Goal: Find contact information: Find contact information

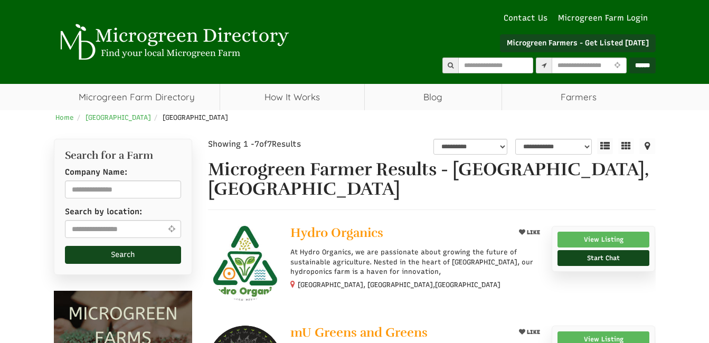
select select "Language Translate Widget"
click at [618, 232] on link "View Listing" at bounding box center [604, 240] width 92 height 16
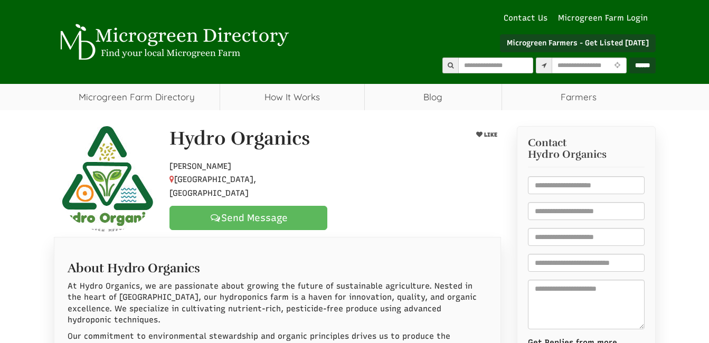
select select "Language Translate Widget"
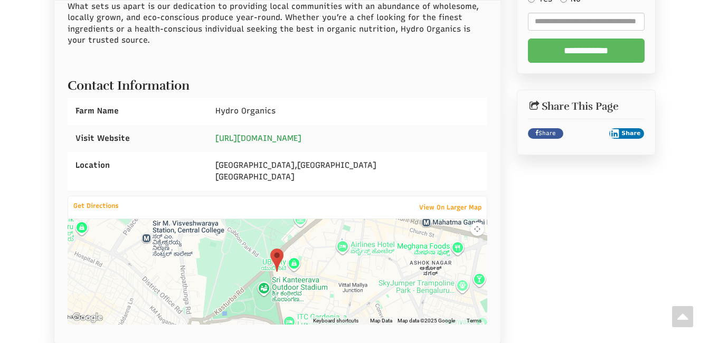
scroll to position [423, 0]
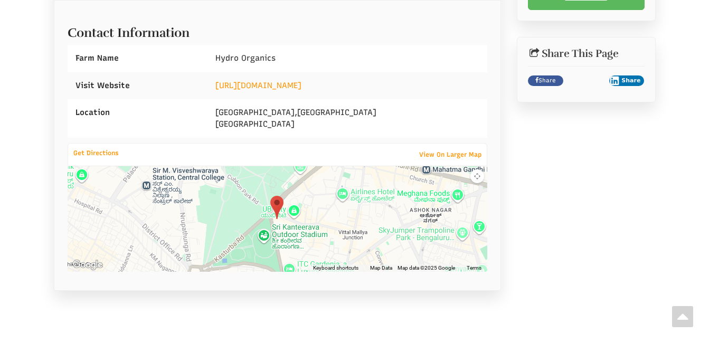
click at [306, 200] on div at bounding box center [278, 219] width 420 height 106
click at [476, 170] on button "Map camera controls" at bounding box center [478, 177] width 14 height 14
click at [461, 186] on button "Move right" at bounding box center [461, 193] width 14 height 14
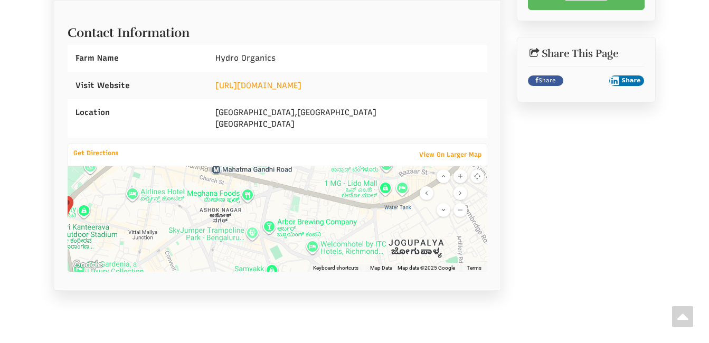
click at [425, 186] on button "Move left" at bounding box center [427, 193] width 14 height 14
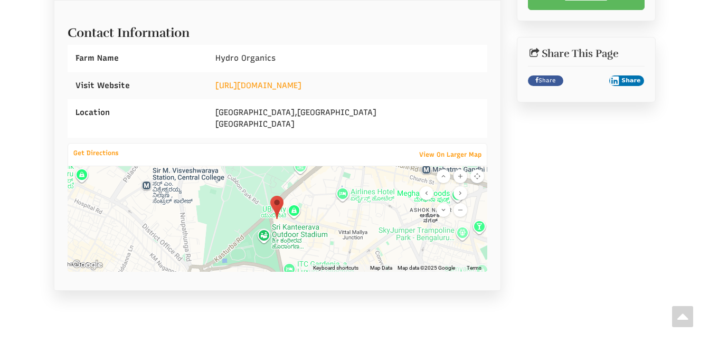
click at [458, 170] on button "Zoom in" at bounding box center [461, 177] width 14 height 14
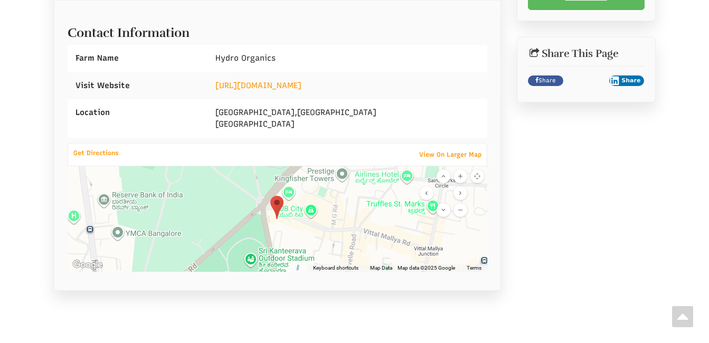
click at [458, 170] on button "Zoom in" at bounding box center [461, 177] width 14 height 14
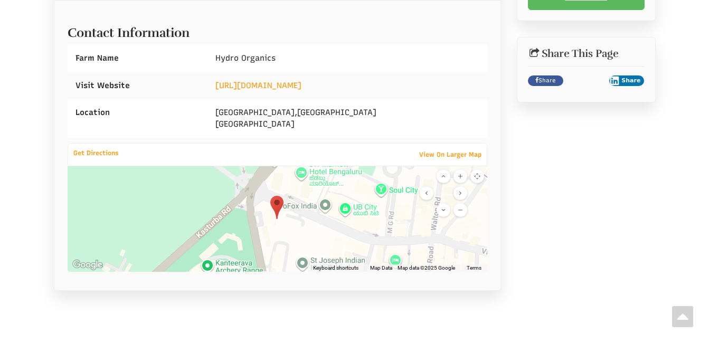
click at [458, 170] on button "Zoom in" at bounding box center [461, 177] width 14 height 14
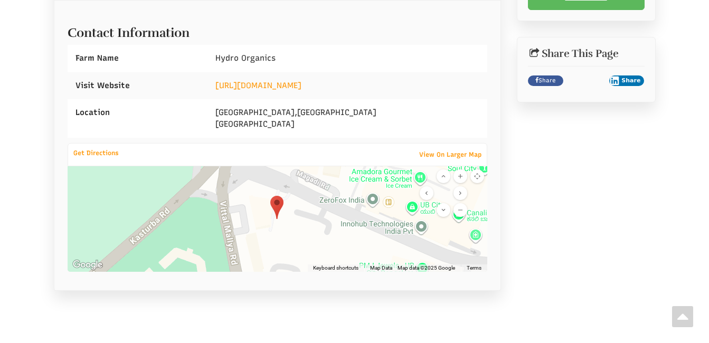
click at [458, 170] on button "Zoom in" at bounding box center [461, 177] width 14 height 14
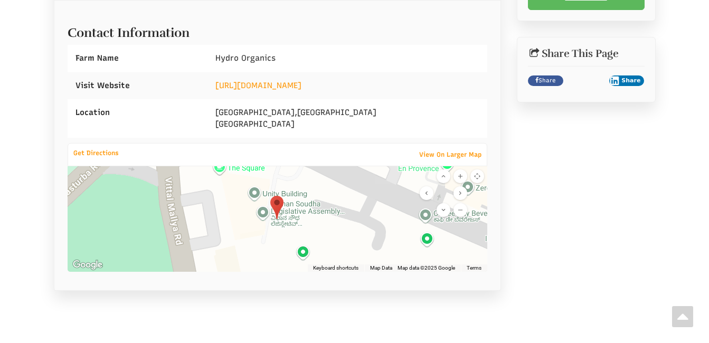
click at [458, 170] on button "Zoom in" at bounding box center [461, 177] width 14 height 14
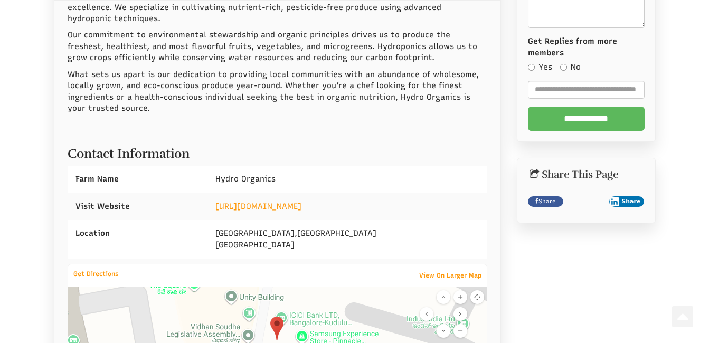
scroll to position [0, 0]
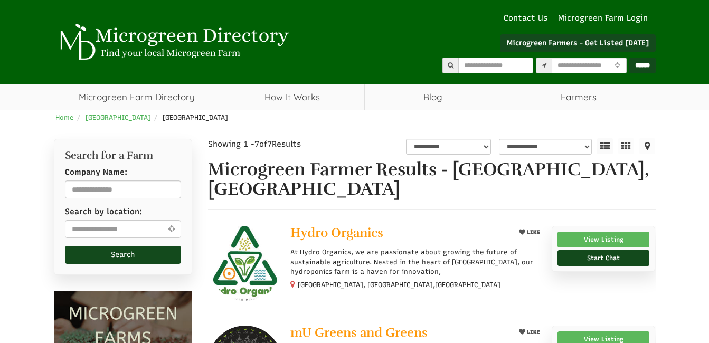
select select "Language Translate Widget"
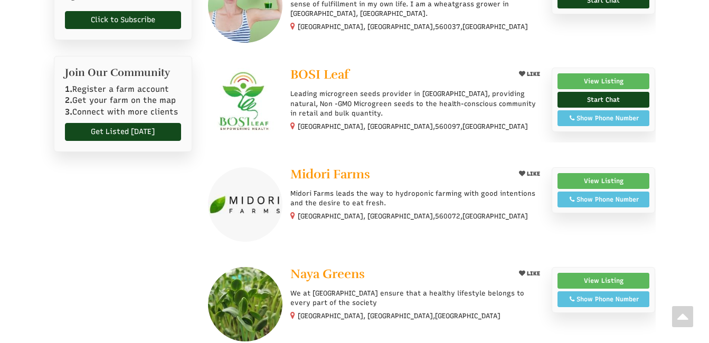
scroll to position [475, 0]
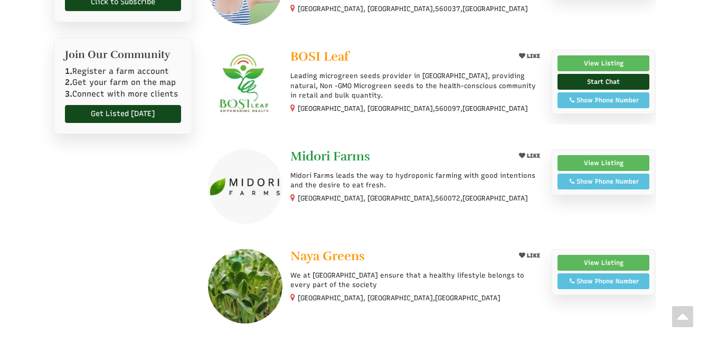
click at [355, 148] on span "Midori Farms" at bounding box center [330, 156] width 80 height 16
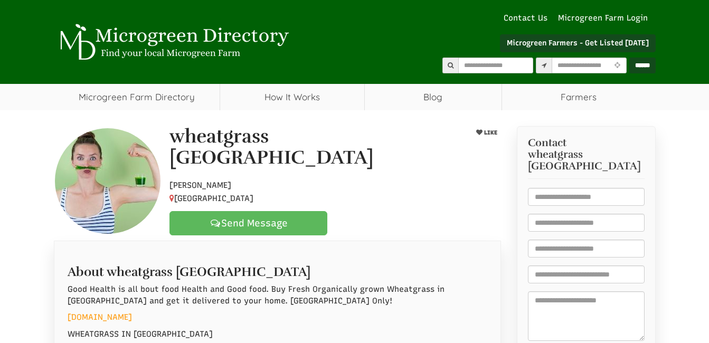
select select "Language Translate Widget"
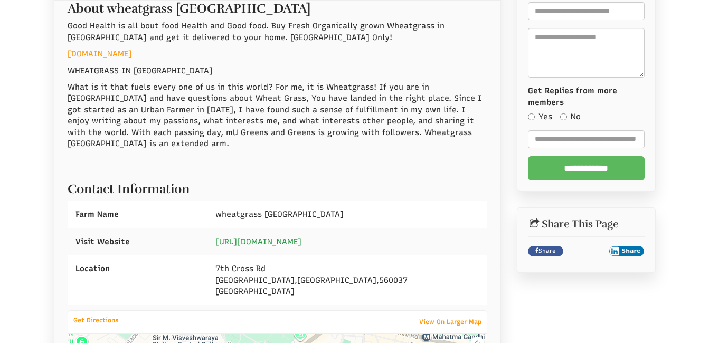
scroll to position [264, 0]
click at [132, 51] on link "www.wheatgrass-bangalore.com" at bounding box center [100, 54] width 64 height 10
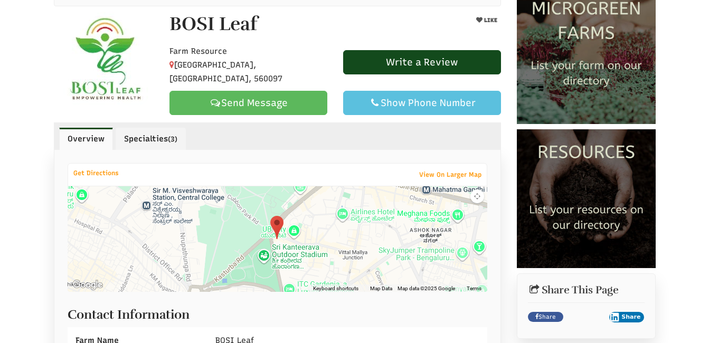
select select "Language Translate Widget"
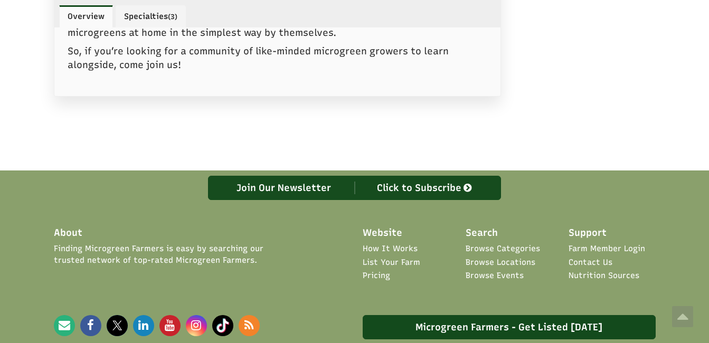
scroll to position [1056, 0]
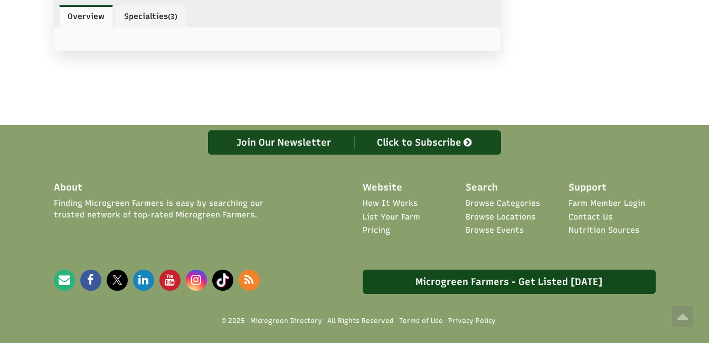
click at [379, 225] on link "Pricing" at bounding box center [376, 230] width 27 height 11
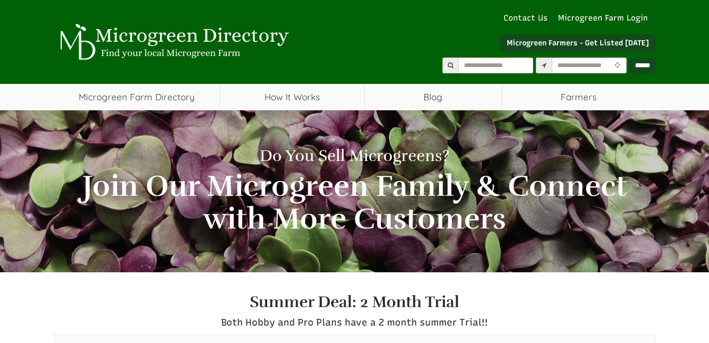
select select "Language Translate Widget"
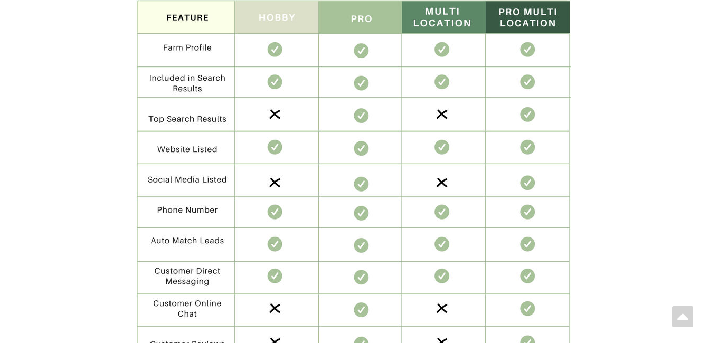
scroll to position [2111, 0]
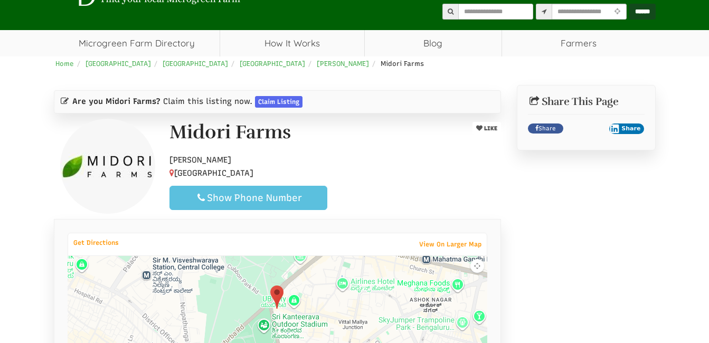
scroll to position [211, 0]
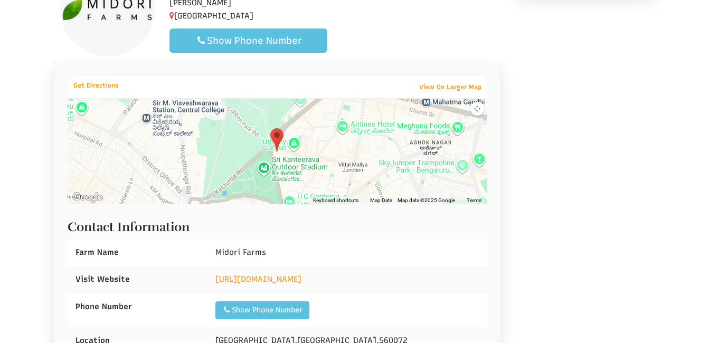
select select "Language Translate Widget"
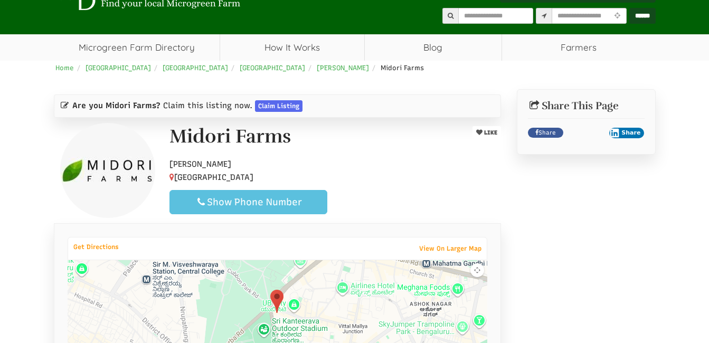
scroll to position [0, 0]
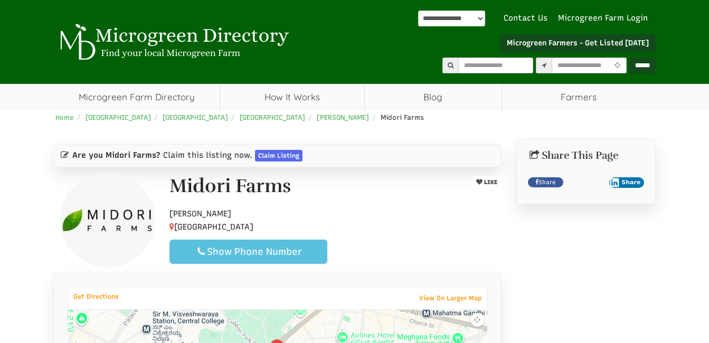
click at [616, 41] on link "Microgreen Farmers - Get Listed [DATE]" at bounding box center [578, 43] width 156 height 18
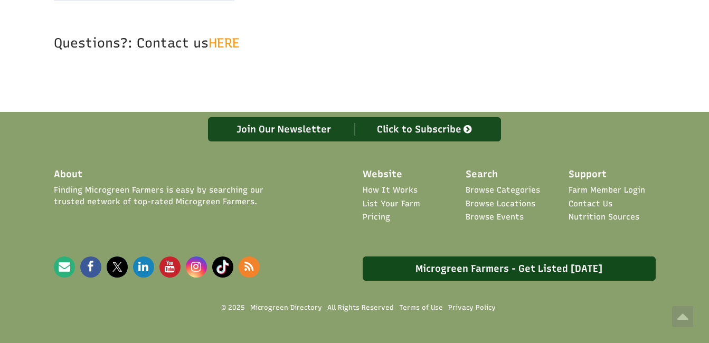
scroll to position [4118, 0]
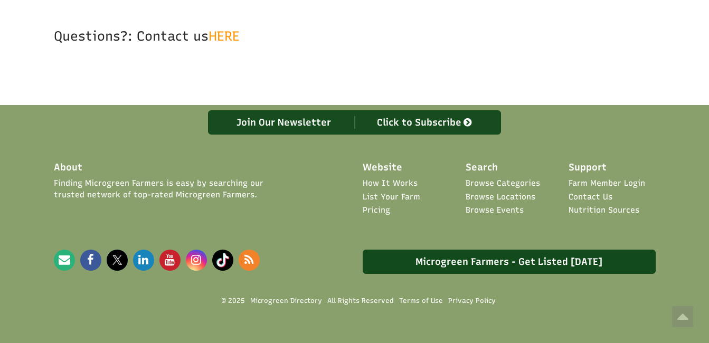
click at [599, 192] on link "Contact Us" at bounding box center [591, 197] width 44 height 11
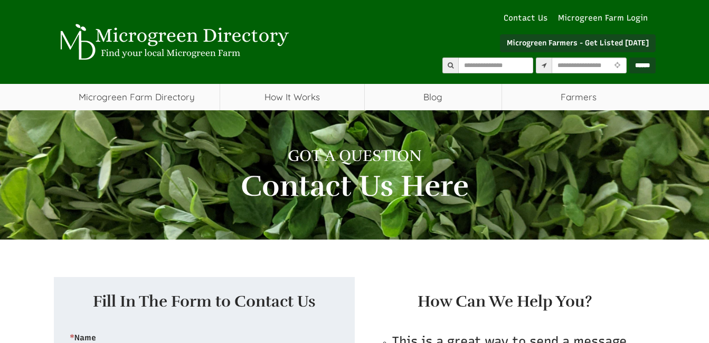
select select "Language Translate Widget"
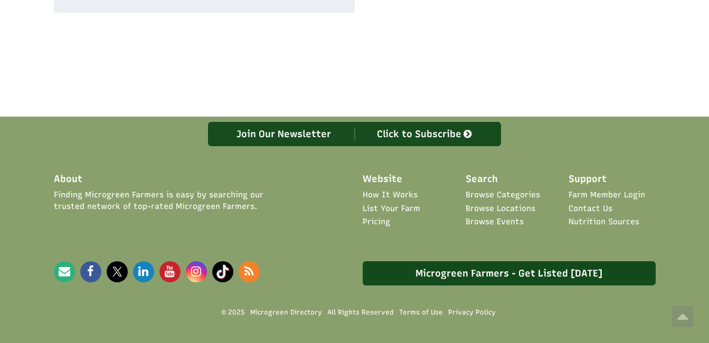
scroll to position [571, 0]
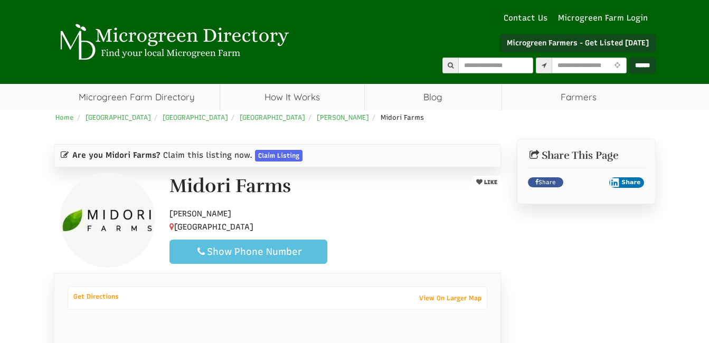
select select "Language Translate Widget"
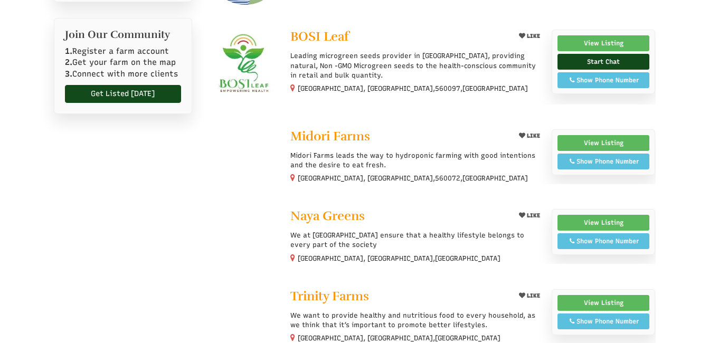
select select "Language Translate Widget"
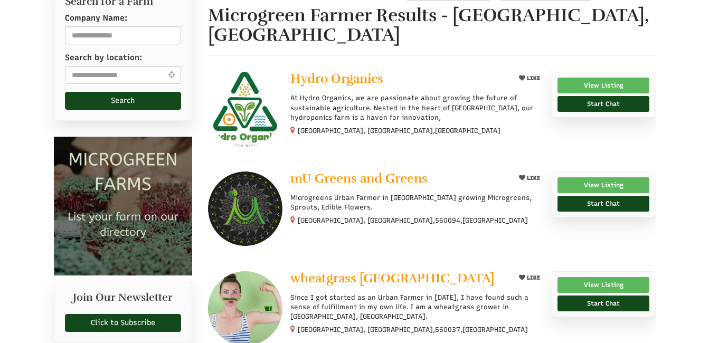
scroll to position [20, 0]
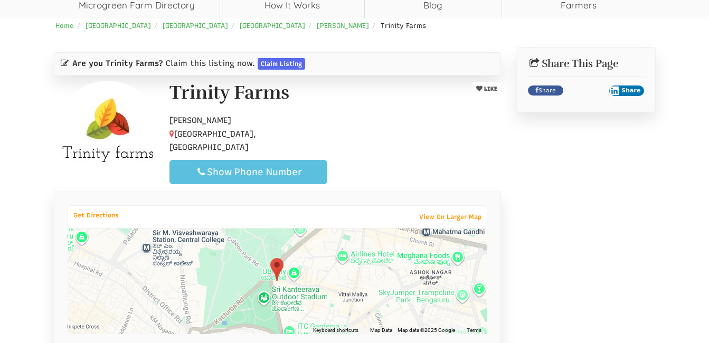
scroll to position [158, 0]
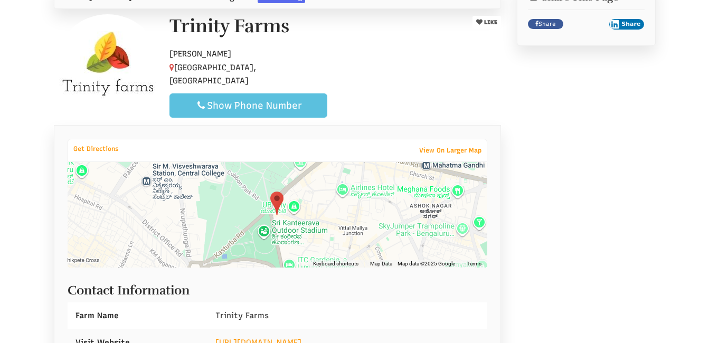
select select "Language Translate Widget"
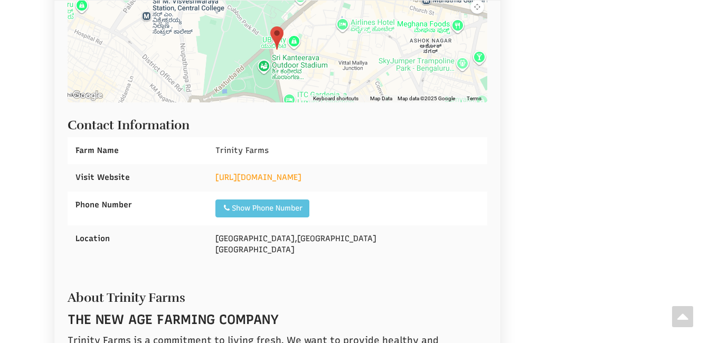
scroll to position [264, 0]
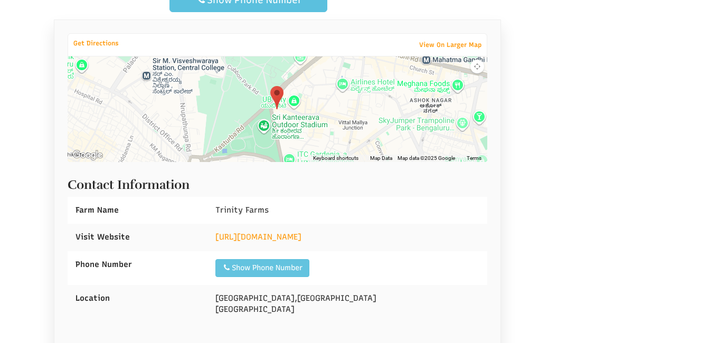
click at [271, 271] on div "Show Phone Number" at bounding box center [262, 268] width 80 height 11
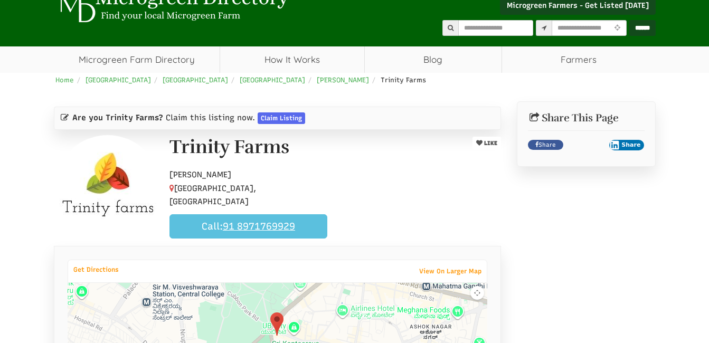
scroll to position [0, 0]
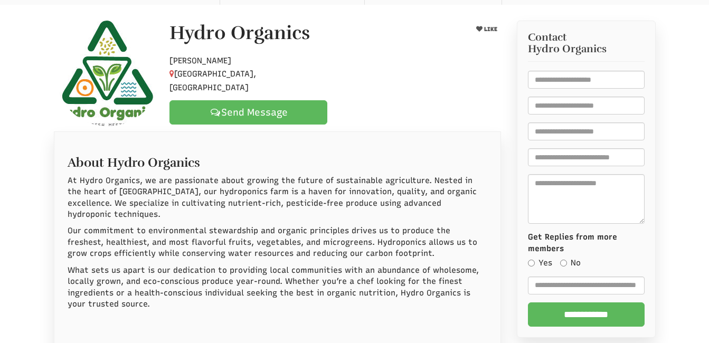
select select "Language Translate Widget"
